Goal: Task Accomplishment & Management: Manage account settings

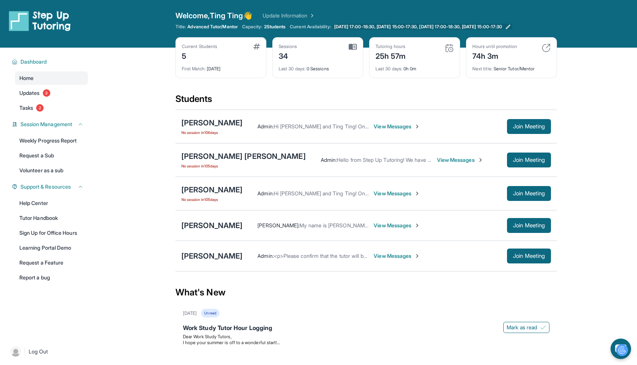
click at [361, 24] on span "Monday 17:00-18:30, Tuesday 15:00-17:30, Wednesday 17:00-18:30, Friday 15:00-17…" at bounding box center [418, 27] width 168 height 6
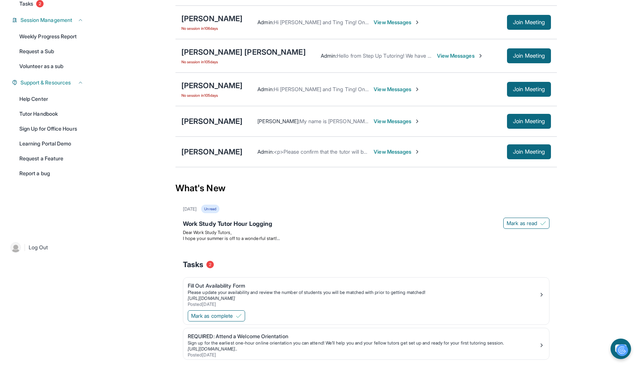
scroll to position [127, 0]
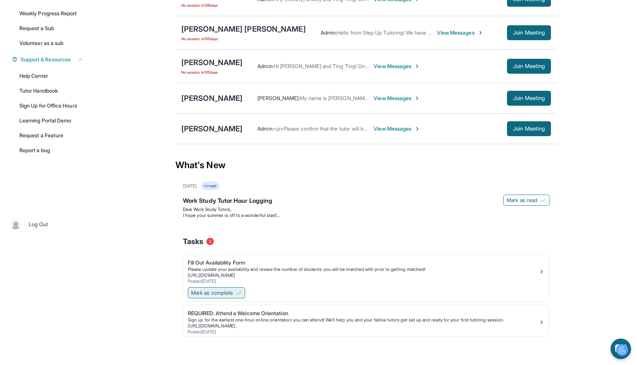
click at [231, 292] on span "Mark as complete" at bounding box center [212, 292] width 42 height 7
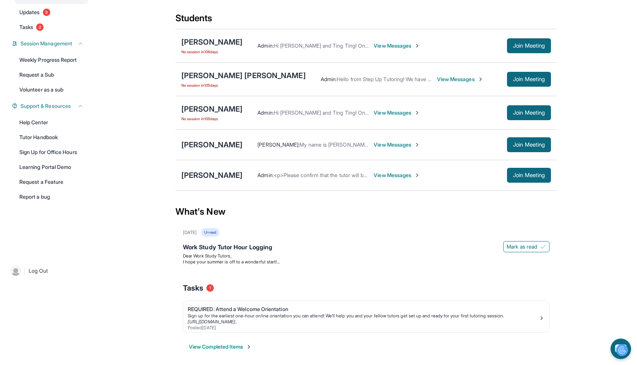
scroll to position [79, 0]
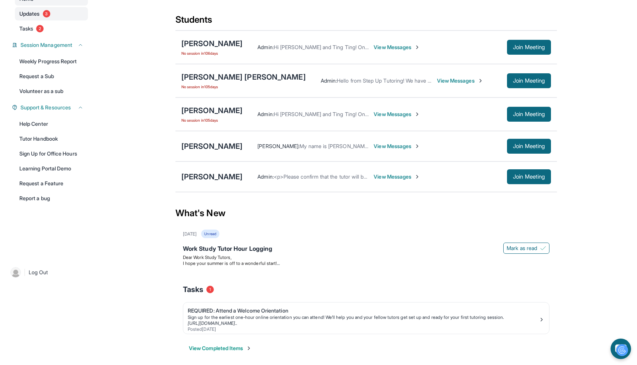
click at [78, 16] on link "Updates 3" at bounding box center [51, 13] width 73 height 13
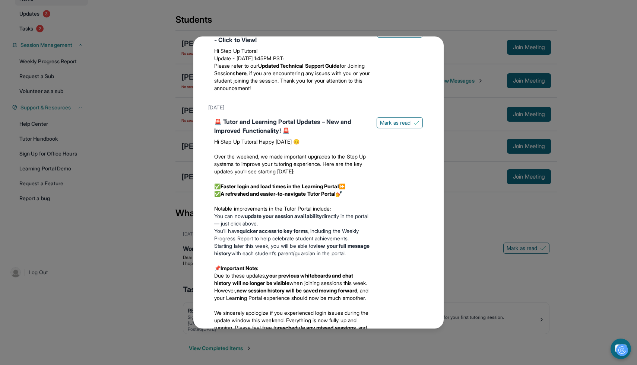
scroll to position [445, 0]
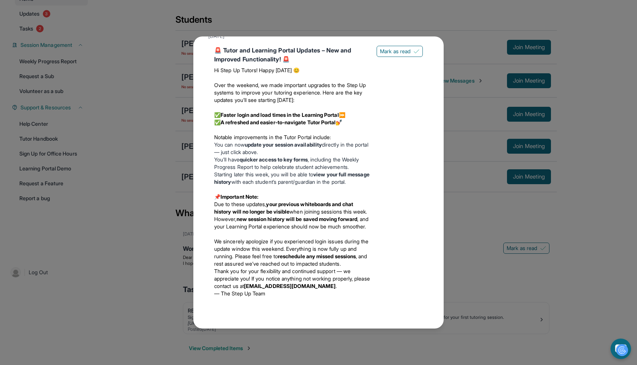
click at [500, 261] on div "Updates May 23rd Work Study Tutor Hour Logging Dear Work Study Tutors, I hope y…" at bounding box center [318, 182] width 637 height 365
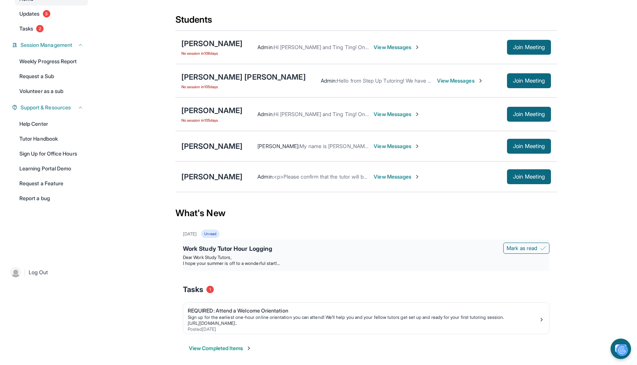
click at [236, 259] on p "Dear Work Study Tutors," at bounding box center [366, 258] width 367 height 6
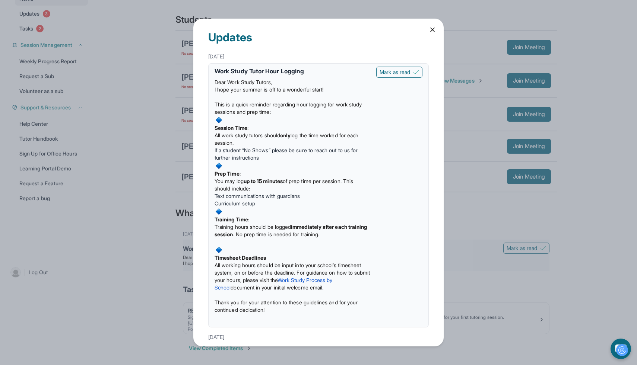
scroll to position [13, 0]
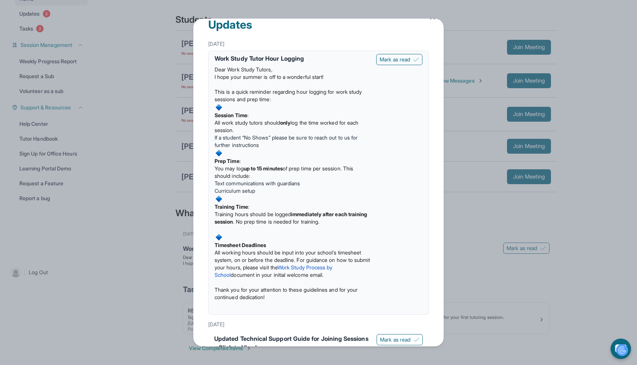
click at [458, 155] on div "Updates May 23rd Work Study Tutor Hour Logging Dear Work Study Tutors, I hope y…" at bounding box center [318, 182] width 637 height 365
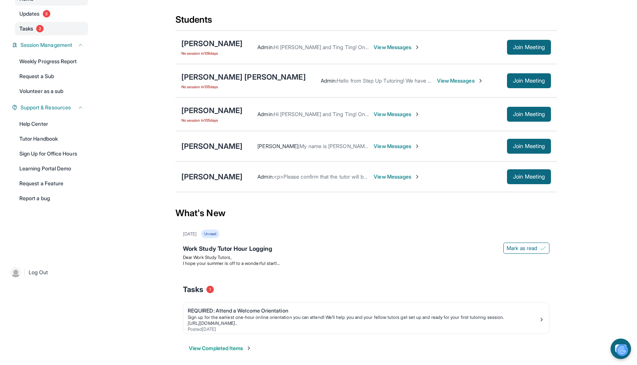
click at [76, 27] on link "Tasks 2" at bounding box center [51, 28] width 73 height 13
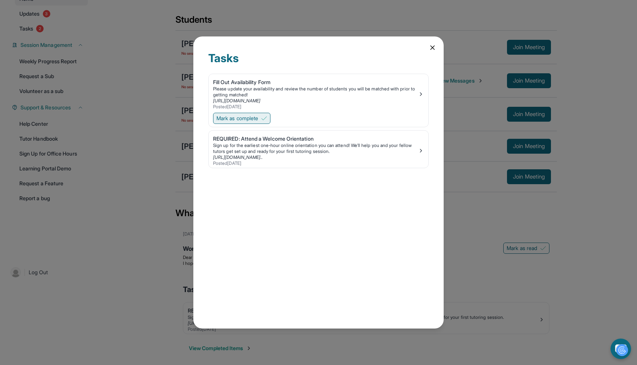
click at [262, 121] on button "Mark as complete" at bounding box center [241, 118] width 57 height 11
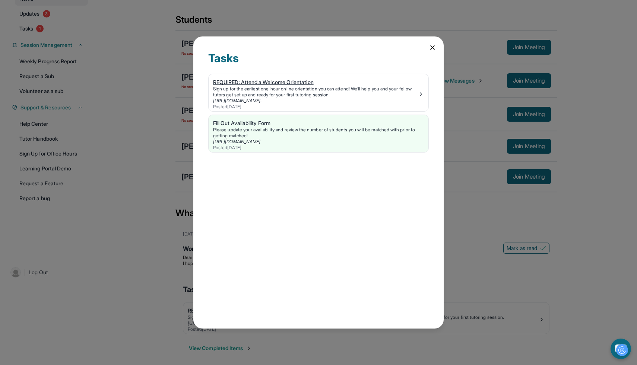
click at [263, 100] on link "[URL][DOMAIN_NAME].." at bounding box center [238, 101] width 50 height 6
click at [433, 48] on icon at bounding box center [432, 47] width 7 height 7
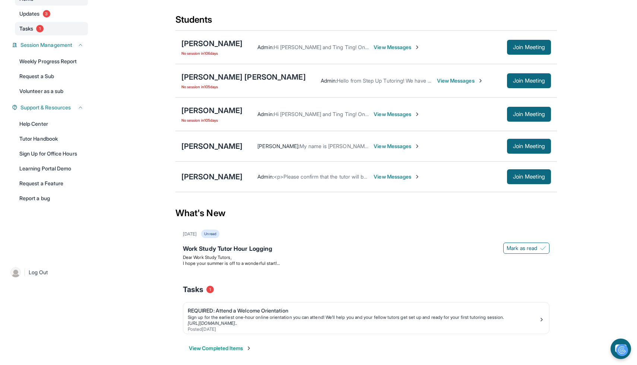
click at [65, 28] on link "Tasks 1" at bounding box center [51, 28] width 73 height 13
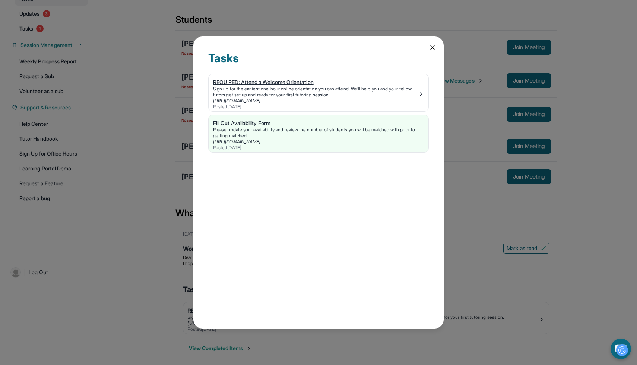
click at [239, 105] on div "Posted 3/18/2025" at bounding box center [315, 107] width 205 height 6
click at [432, 47] on icon at bounding box center [432, 47] width 7 height 7
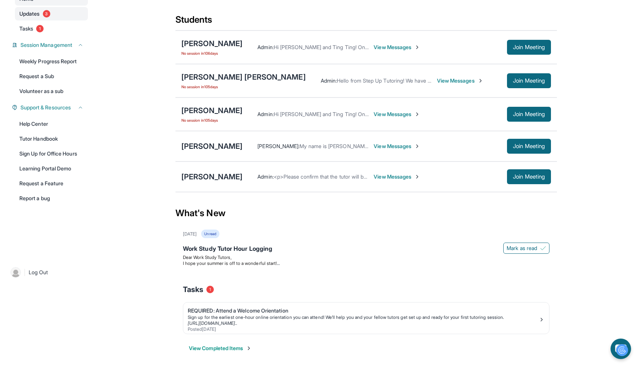
click at [73, 11] on link "Updates 3" at bounding box center [51, 13] width 73 height 13
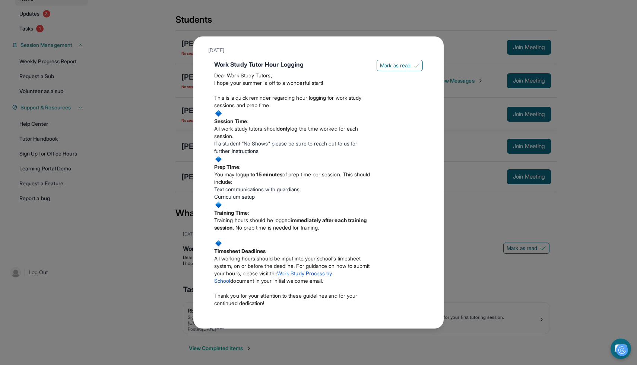
scroll to position [32, 0]
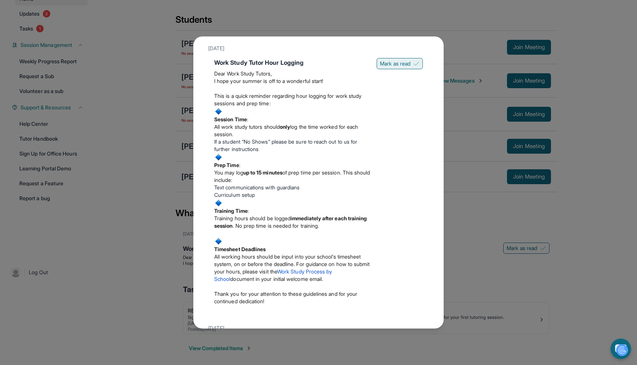
click at [380, 64] on span "Mark as read" at bounding box center [395, 63] width 31 height 7
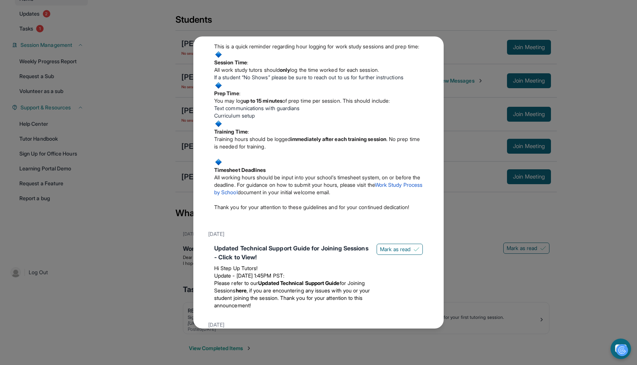
scroll to position [92, 0]
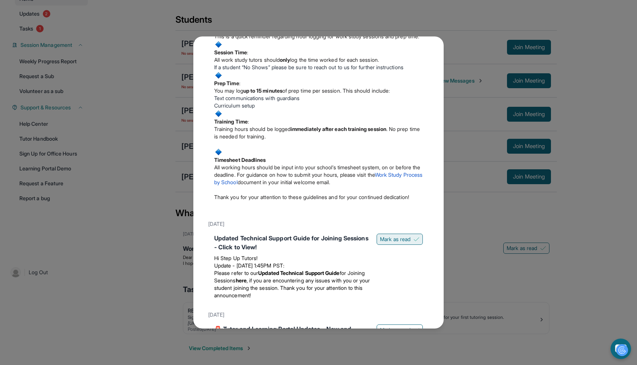
click at [396, 243] on span "Mark as read" at bounding box center [395, 239] width 31 height 7
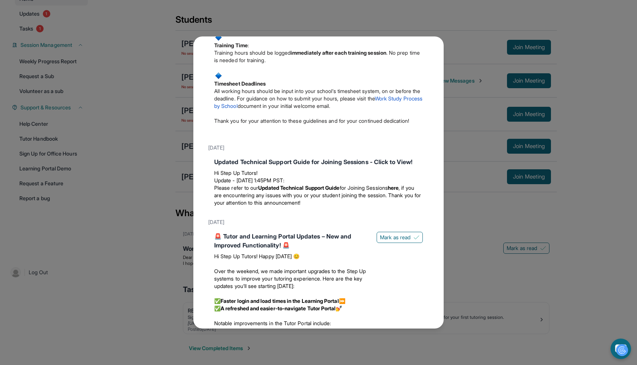
scroll to position [240, 0]
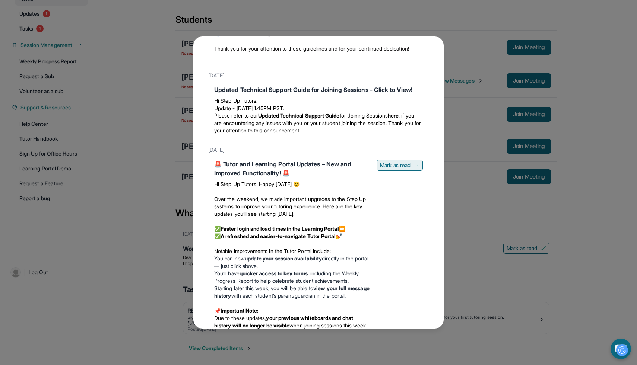
click at [395, 169] on span "Mark as read" at bounding box center [395, 165] width 31 height 7
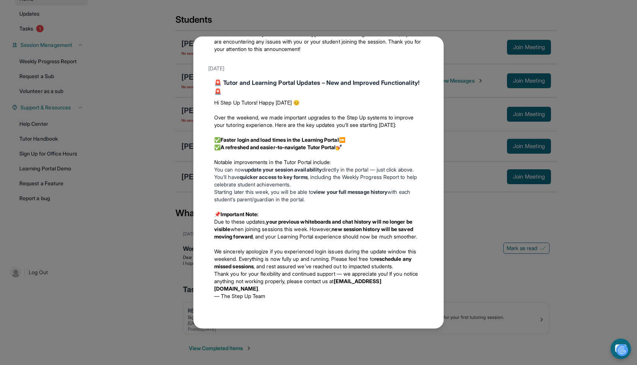
scroll to position [354, 0]
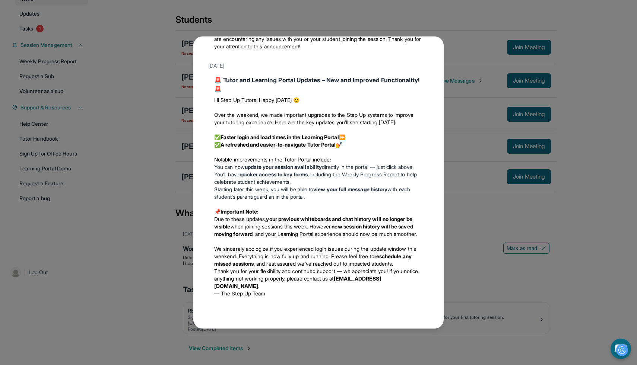
click at [453, 180] on div "Updates May 23rd Work Study Tutor Hour Logging Dear Work Study Tutors, I hope y…" at bounding box center [318, 182] width 637 height 365
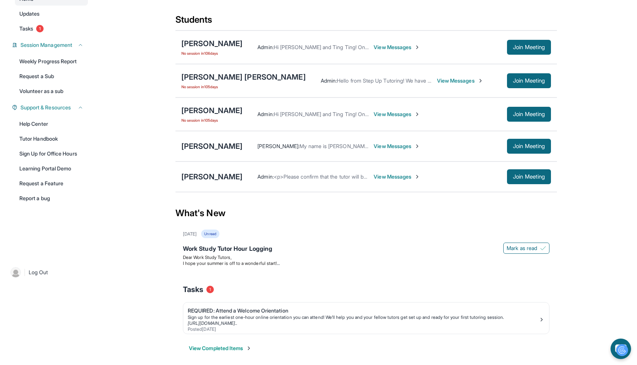
scroll to position [0, 0]
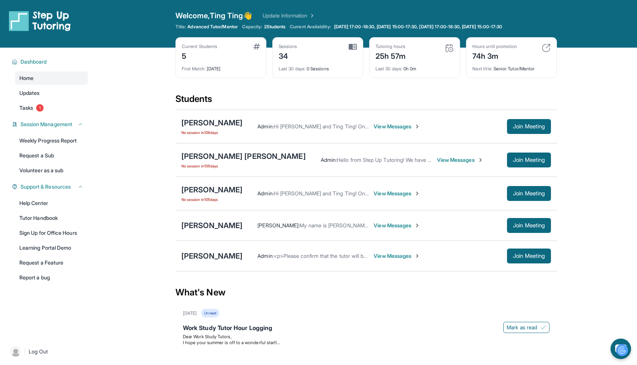
click at [231, 56] on div "Current Students 5" at bounding box center [221, 53] width 78 height 18
click at [190, 56] on div "5" at bounding box center [199, 56] width 35 height 12
click at [290, 57] on div "34" at bounding box center [288, 56] width 19 height 12
click at [374, 226] on span "View Messages" at bounding box center [397, 225] width 47 height 7
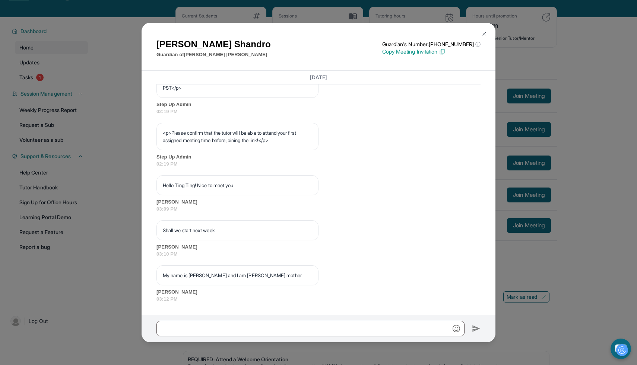
scroll to position [33, 0]
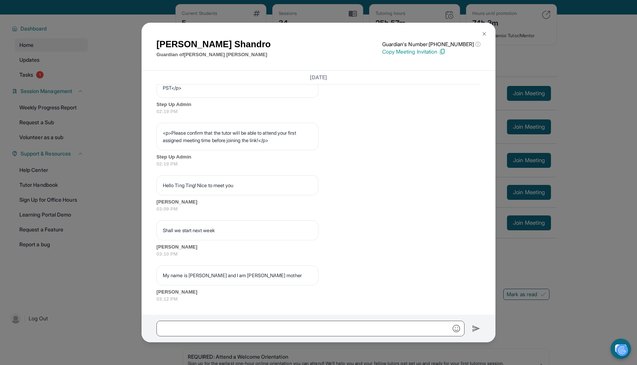
click at [482, 31] on img at bounding box center [484, 34] width 6 height 6
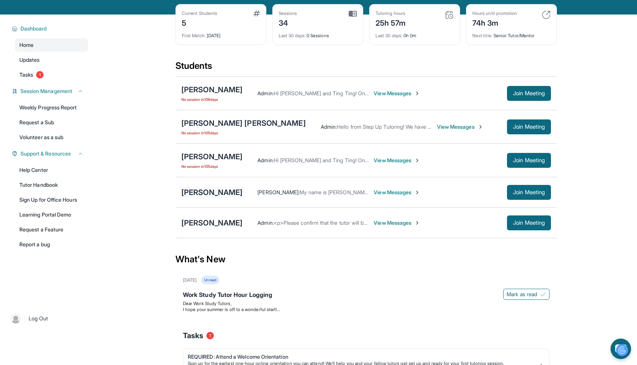
click at [194, 194] on div "[PERSON_NAME]" at bounding box center [211, 192] width 61 height 10
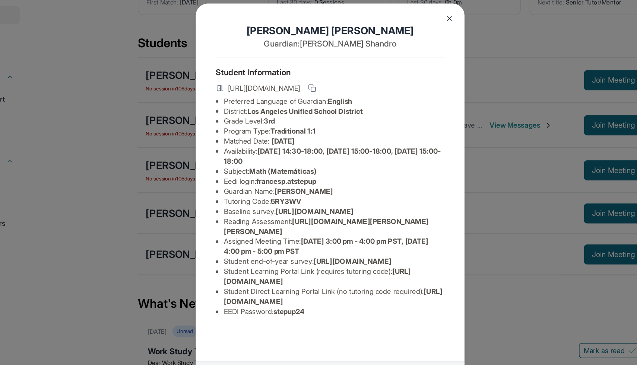
click at [409, 49] on img at bounding box center [407, 48] width 6 height 6
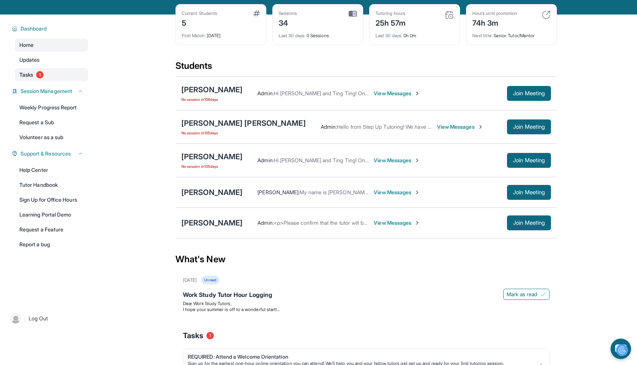
click at [80, 73] on link "Tasks 1" at bounding box center [51, 74] width 73 height 13
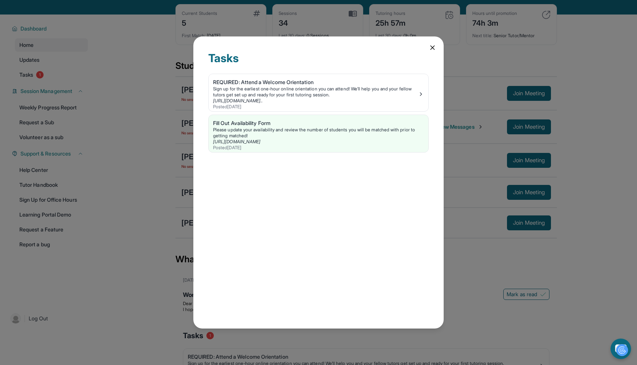
click at [429, 50] on icon at bounding box center [432, 47] width 7 height 7
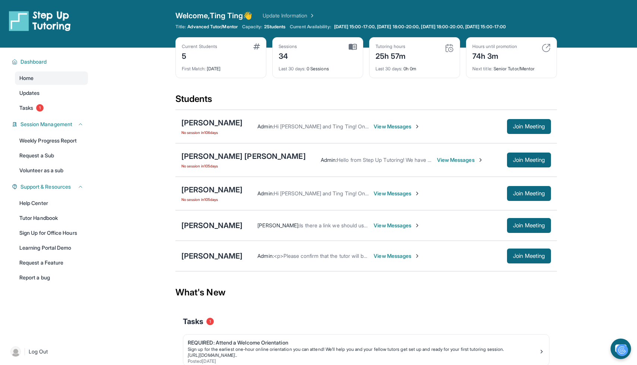
click at [279, 29] on span "2 Students" at bounding box center [275, 27] width 22 height 6
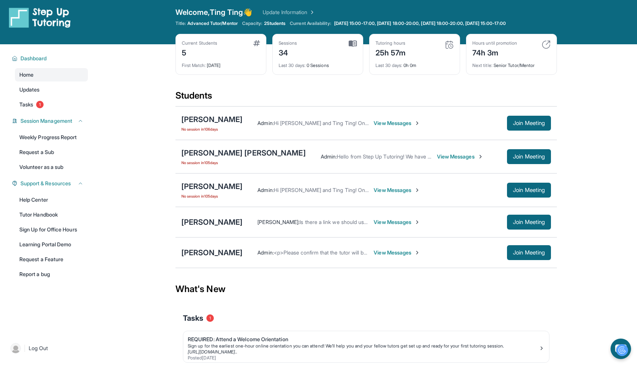
click at [374, 123] on span "View Messages" at bounding box center [397, 123] width 47 height 7
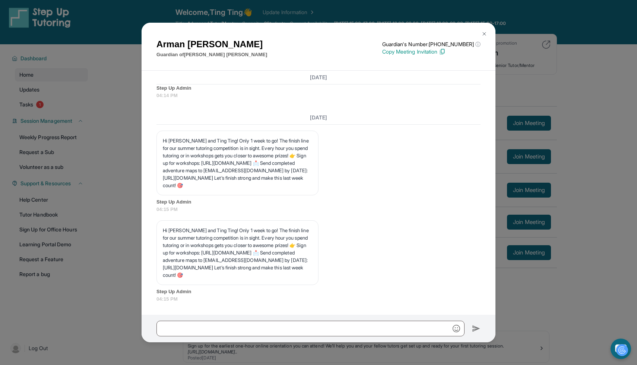
scroll to position [3961, 0]
click at [482, 35] on img at bounding box center [484, 34] width 6 height 6
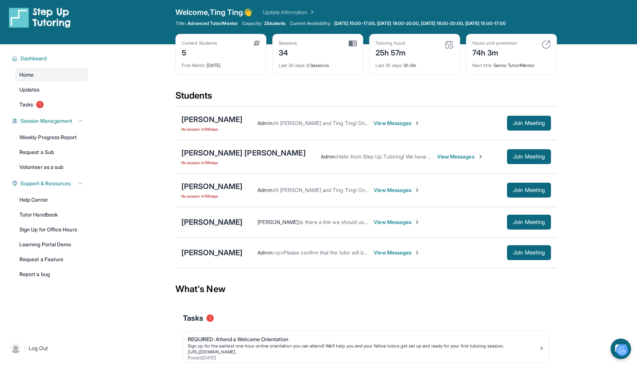
click at [221, 221] on div "[PERSON_NAME]" at bounding box center [211, 222] width 61 height 10
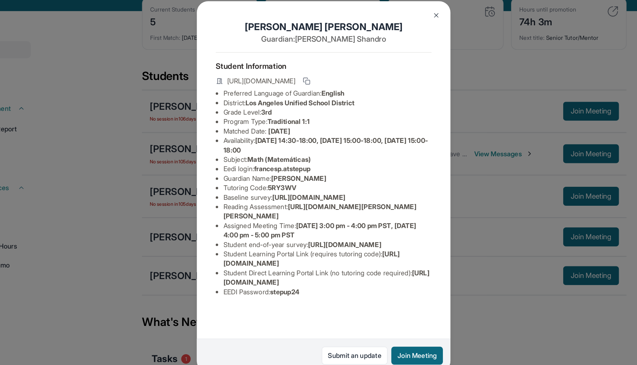
scroll to position [36, 0]
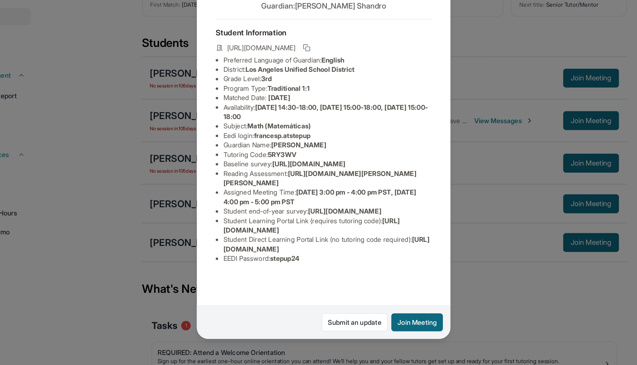
drag, startPoint x: 394, startPoint y: 282, endPoint x: 241, endPoint y: 283, distance: 153.5
click at [241, 262] on li "Student Direct Learning Portal Link (no tutoring code required) : [URL][DOMAIN_…" at bounding box center [322, 254] width 164 height 15
copy span "[URL][DOMAIN_NAME]"
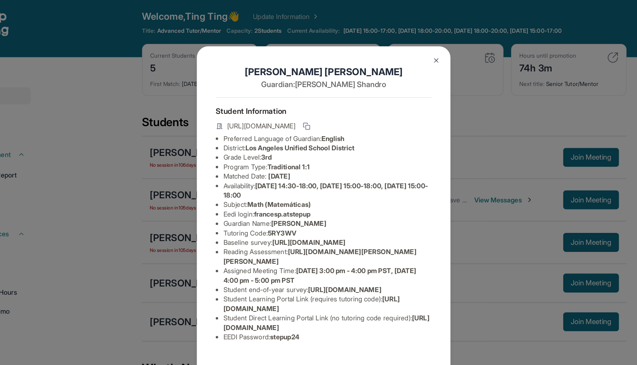
scroll to position [0, 0]
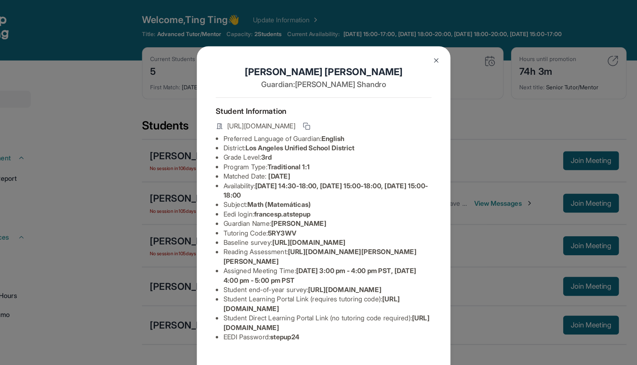
click at [408, 44] on button at bounding box center [407, 47] width 15 height 15
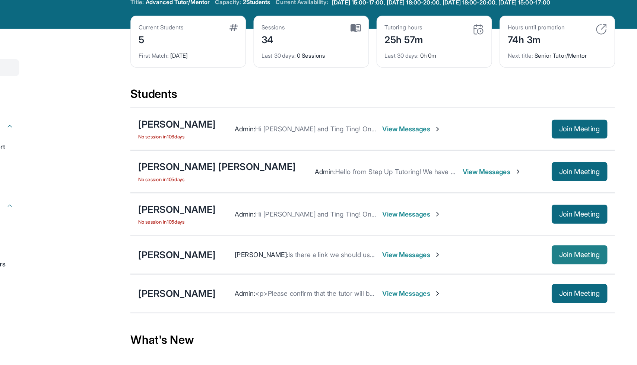
click at [521, 228] on span "Join Meeting" at bounding box center [529, 225] width 32 height 4
click at [386, 228] on span "View Messages" at bounding box center [397, 225] width 47 height 7
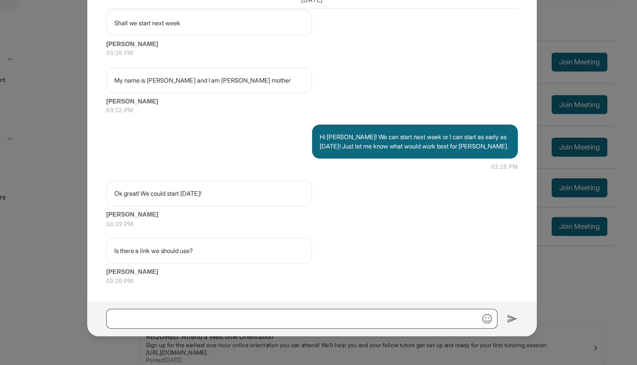
scroll to position [596, 0]
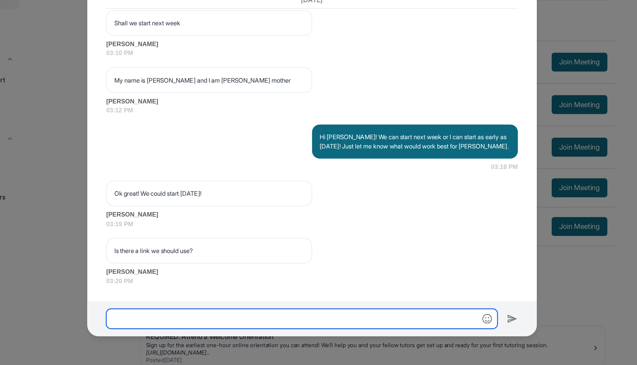
click at [327, 325] on input "text" at bounding box center [310, 329] width 308 height 16
paste input "**********"
type input "**********"
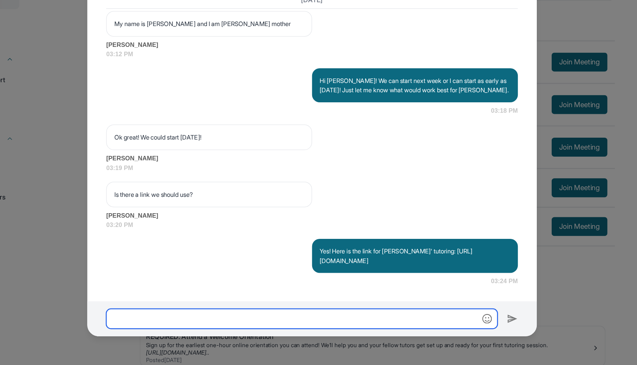
scroll to position [640, 0]
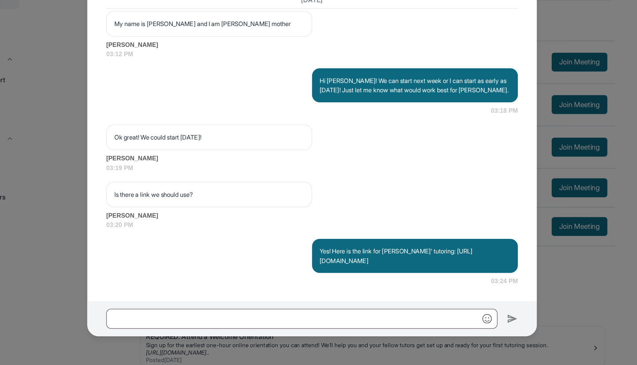
click at [301, 321] on div at bounding box center [319, 329] width 354 height 28
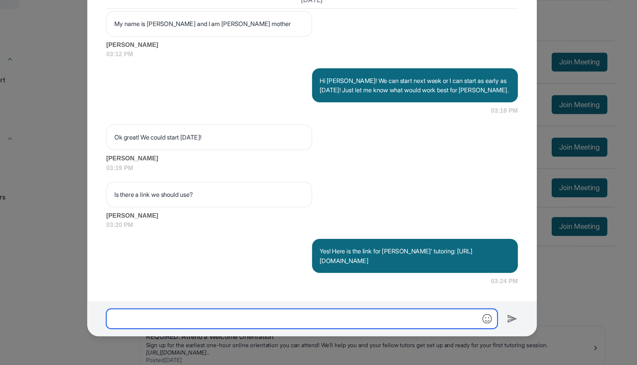
click at [301, 329] on input "text" at bounding box center [310, 329] width 308 height 16
type input "*"
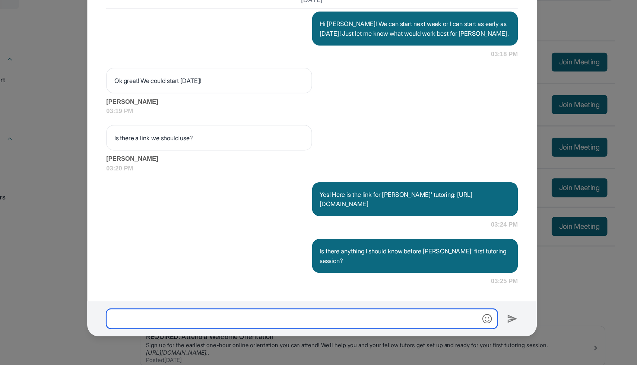
scroll to position [685, 0]
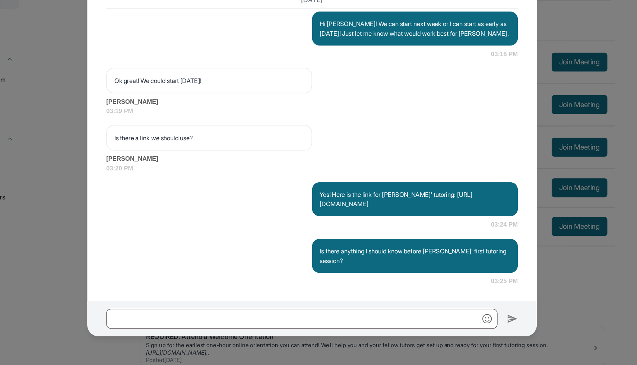
click at [542, 292] on div "[PERSON_NAME] Guardian of [PERSON_NAME] Guardian's Number: [PHONE_NUMBER] ⓘ Thi…" at bounding box center [318, 182] width 637 height 365
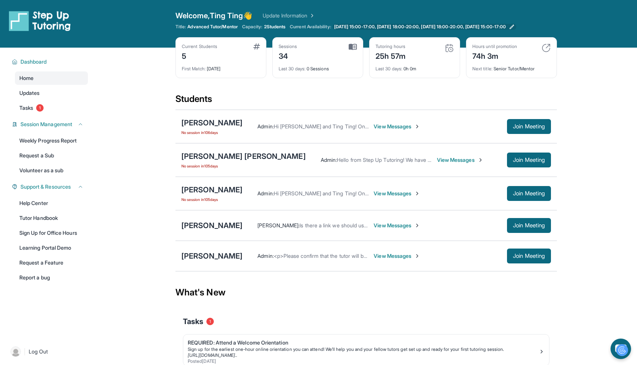
click at [505, 25] on span "[DATE] 15:00-17:00, [DATE] 18:00-20:00, [DATE] 18:00-20:00, [DATE] 15:00-17:00" at bounding box center [420, 27] width 172 height 6
click at [215, 230] on div "[PERSON_NAME]" at bounding box center [211, 226] width 61 height 10
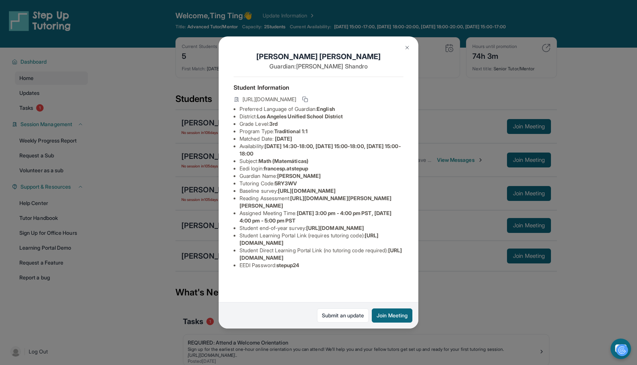
click at [404, 47] on img at bounding box center [407, 48] width 6 height 6
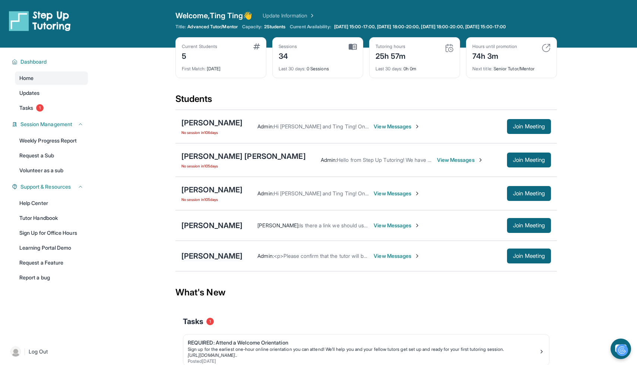
click at [210, 260] on div "[PERSON_NAME]" at bounding box center [211, 256] width 61 height 10
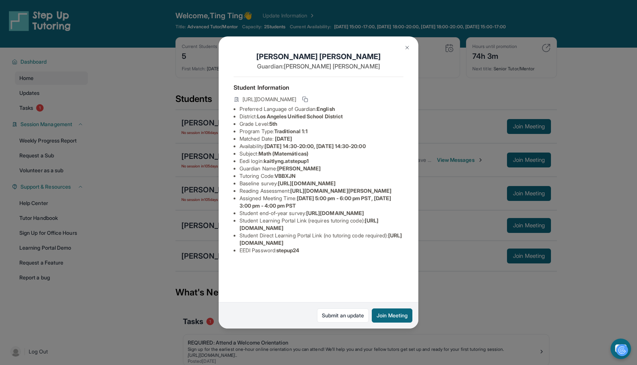
click at [408, 46] on img at bounding box center [407, 48] width 6 height 6
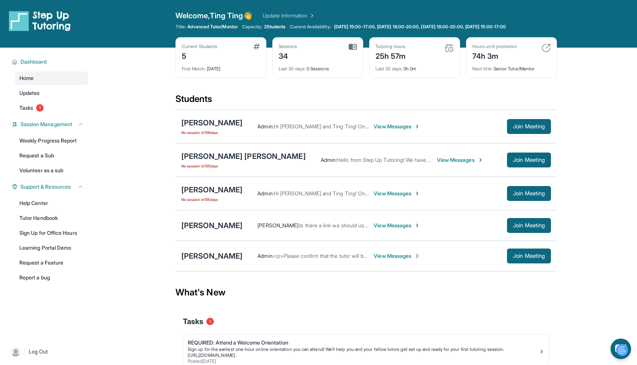
click at [185, 57] on div "5" at bounding box center [199, 56] width 35 height 12
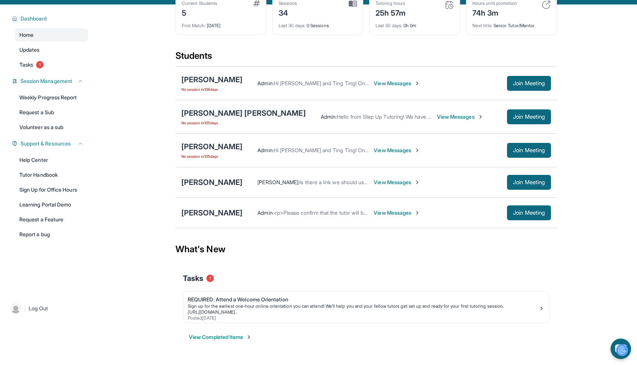
scroll to position [0, 0]
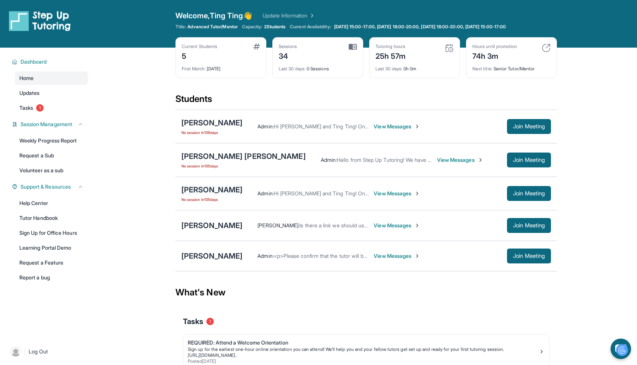
click at [200, 188] on div "[PERSON_NAME]" at bounding box center [211, 190] width 61 height 10
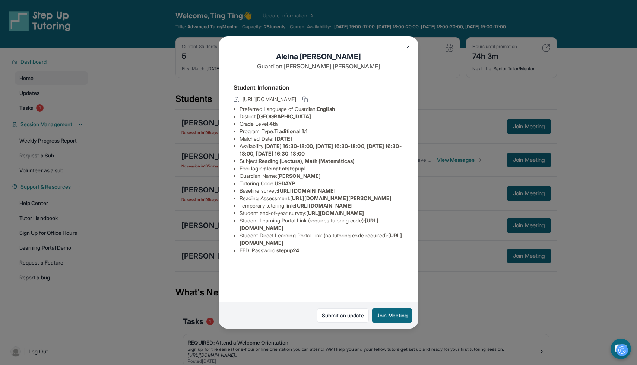
click at [406, 47] on img at bounding box center [407, 48] width 6 height 6
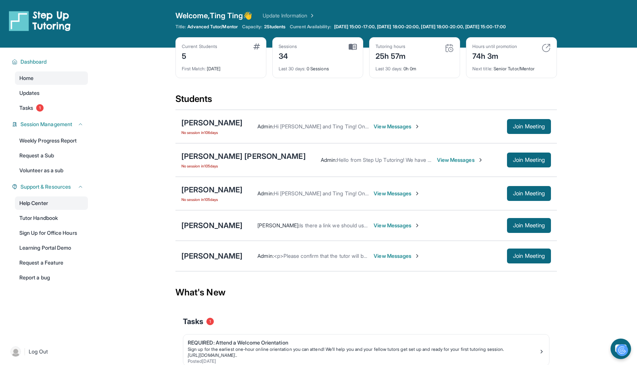
click at [63, 207] on link "Help Center" at bounding box center [51, 203] width 73 height 13
click at [219, 229] on div "[PERSON_NAME]" at bounding box center [211, 226] width 61 height 10
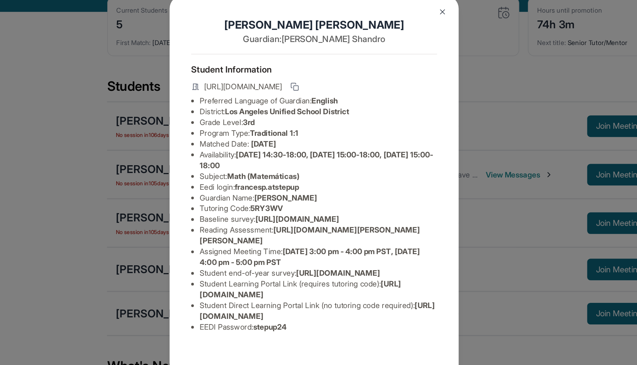
click at [409, 49] on img at bounding box center [407, 48] width 6 height 6
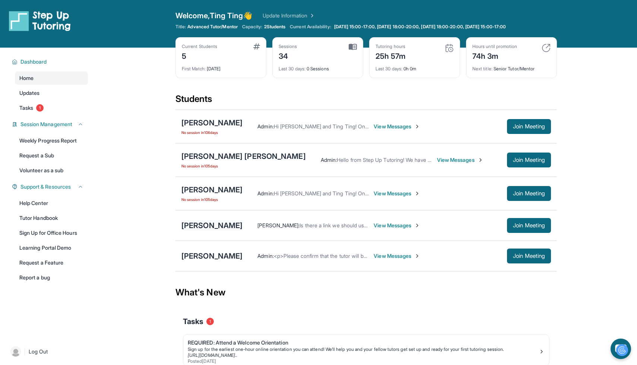
click at [224, 226] on div "[PERSON_NAME]" at bounding box center [211, 226] width 61 height 10
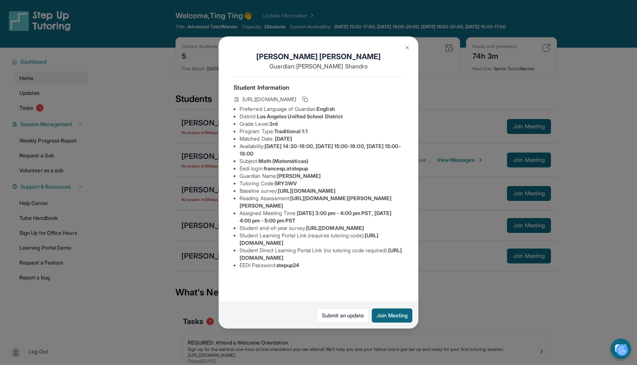
click at [403, 48] on button at bounding box center [407, 47] width 15 height 15
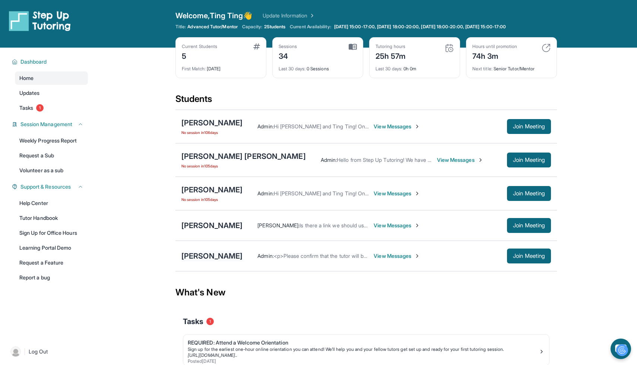
click at [216, 257] on div "[PERSON_NAME]" at bounding box center [211, 256] width 61 height 10
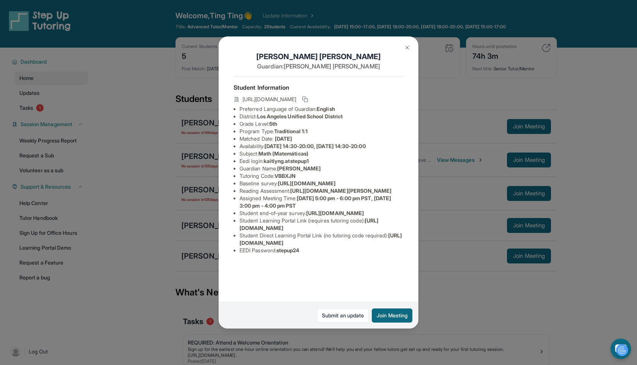
click at [409, 45] on img at bounding box center [407, 48] width 6 height 6
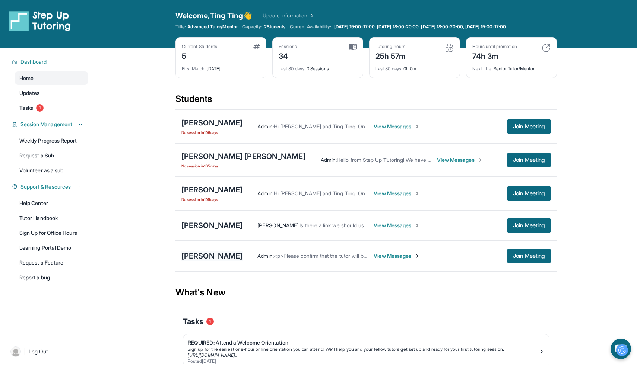
click at [228, 256] on div "[PERSON_NAME]" at bounding box center [211, 256] width 61 height 10
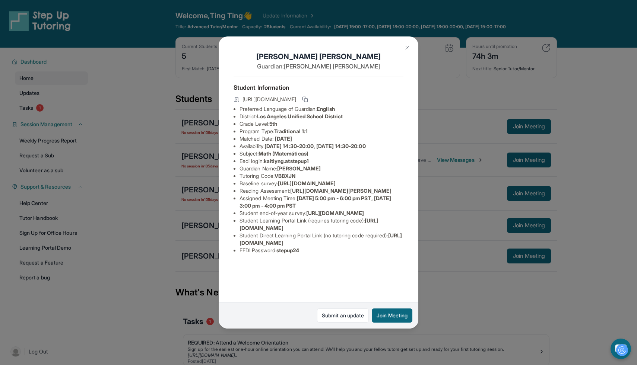
click at [405, 48] on img at bounding box center [407, 48] width 6 height 6
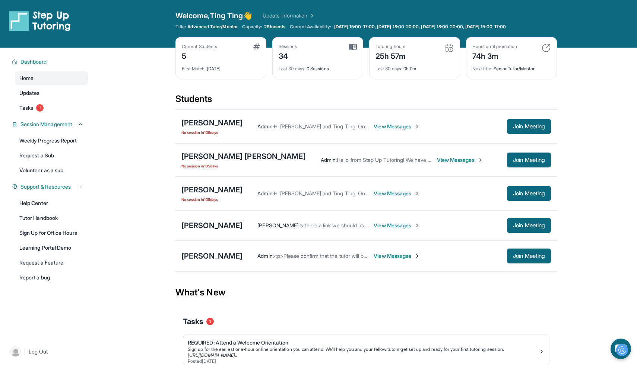
click at [217, 60] on div "5" at bounding box center [199, 56] width 35 height 12
click at [219, 27] on span "Advanced Tutor/Mentor" at bounding box center [212, 27] width 50 height 6
click at [299, 17] on link "Update Information" at bounding box center [289, 15] width 52 height 7
click at [57, 207] on link "Help Center" at bounding box center [51, 203] width 73 height 13
click at [66, 228] on link "Sign Up for Office Hours" at bounding box center [51, 232] width 73 height 13
